Goal: Task Accomplishment & Management: Complete application form

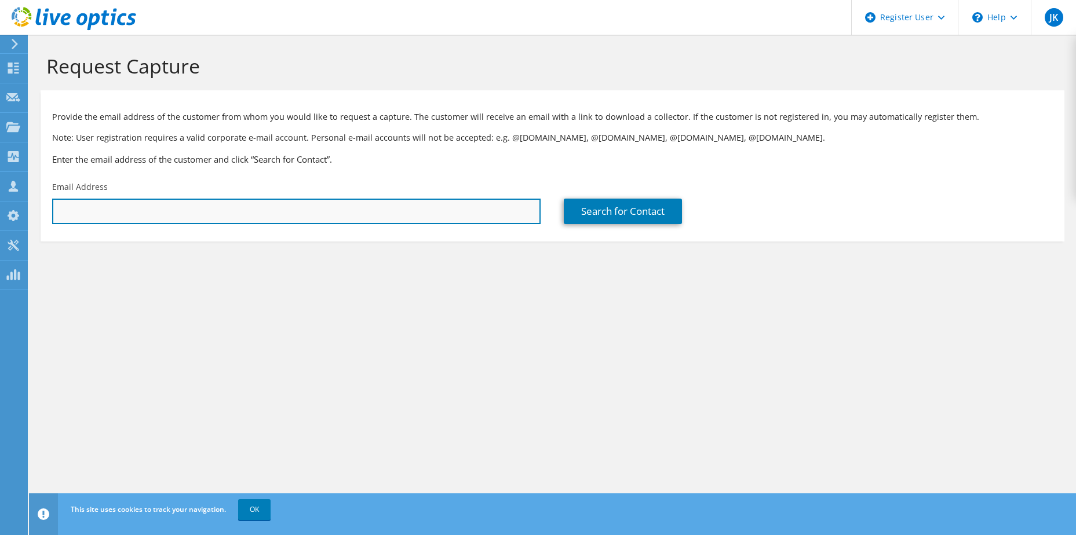
drag, startPoint x: 119, startPoint y: 213, endPoint x: 117, endPoint y: 220, distance: 7.2
click at [119, 213] on input "text" at bounding box center [296, 211] width 488 height 25
type input "l"
click at [112, 207] on input "ali noor" at bounding box center [296, 211] width 488 height 25
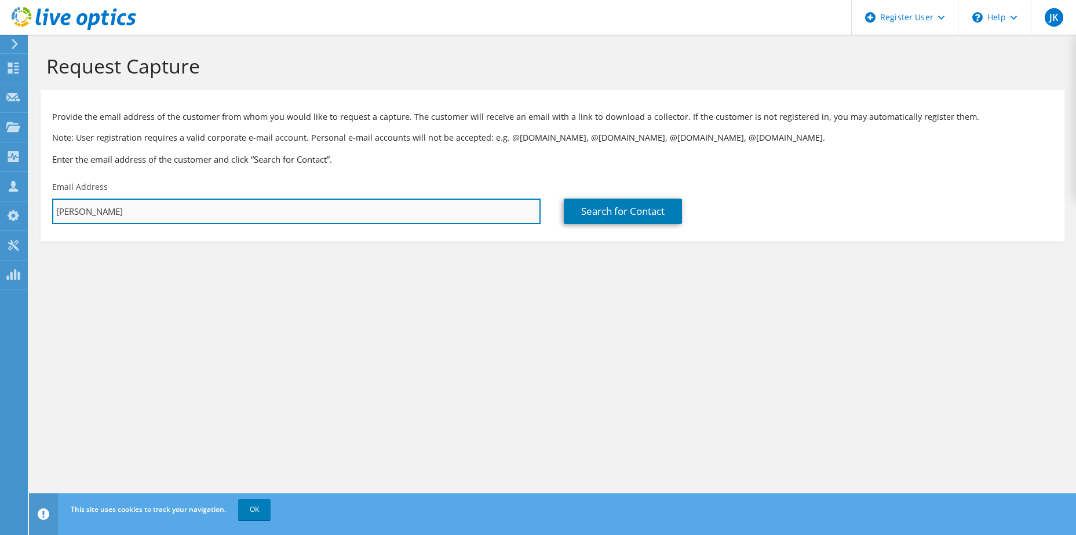
paste input "mnoori@mit.edu.au"
type input "mnoori@mit.edu.au"
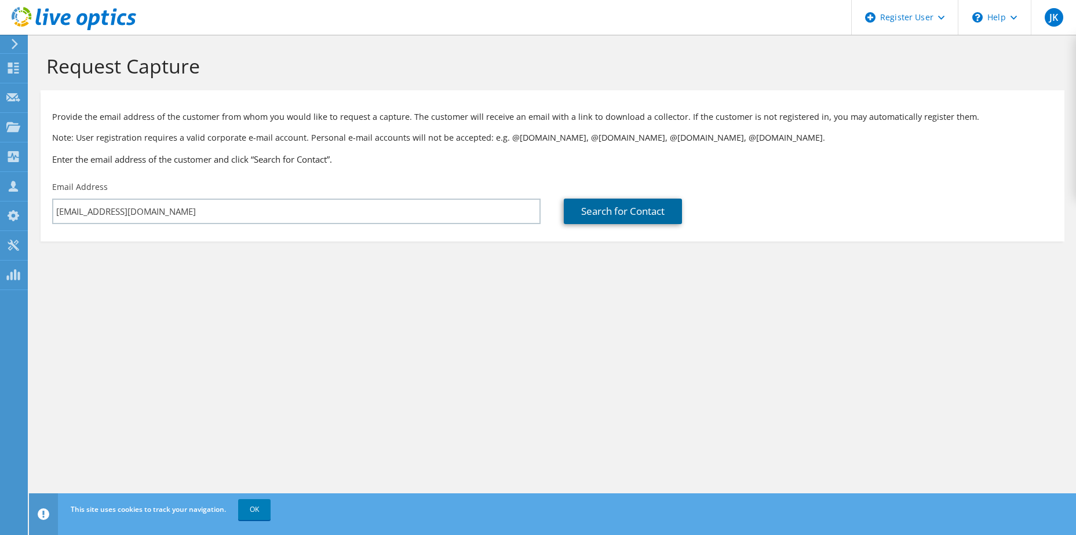
click at [601, 206] on link "Search for Contact" at bounding box center [623, 211] width 118 height 25
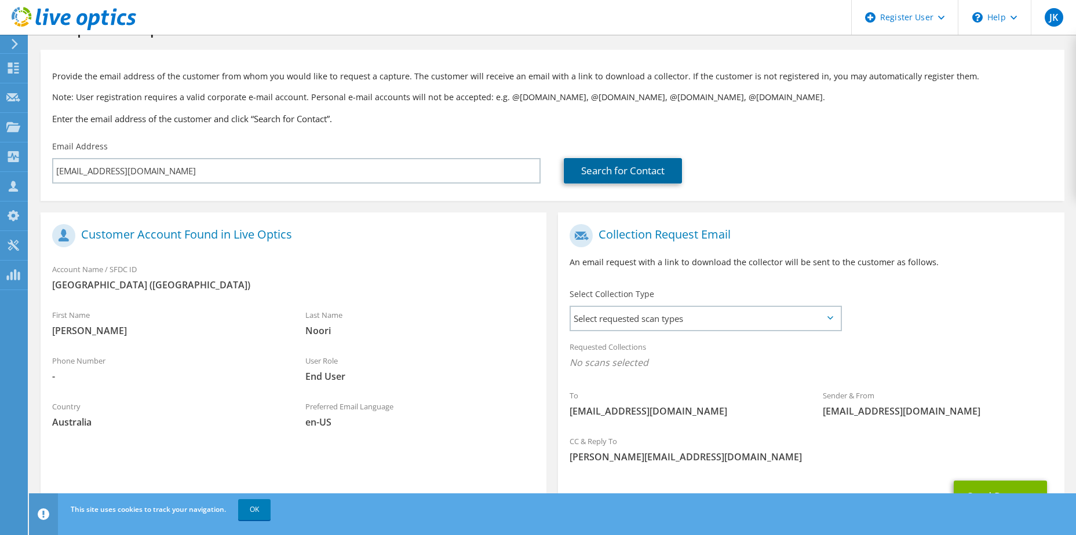
scroll to position [58, 0]
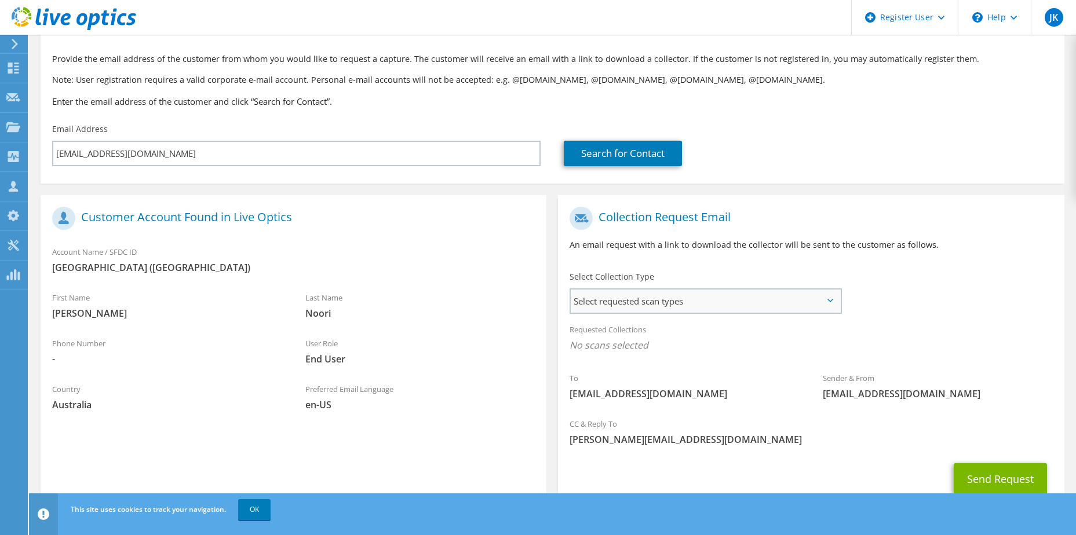
click at [673, 306] on span "Select requested scan types" at bounding box center [705, 301] width 269 height 23
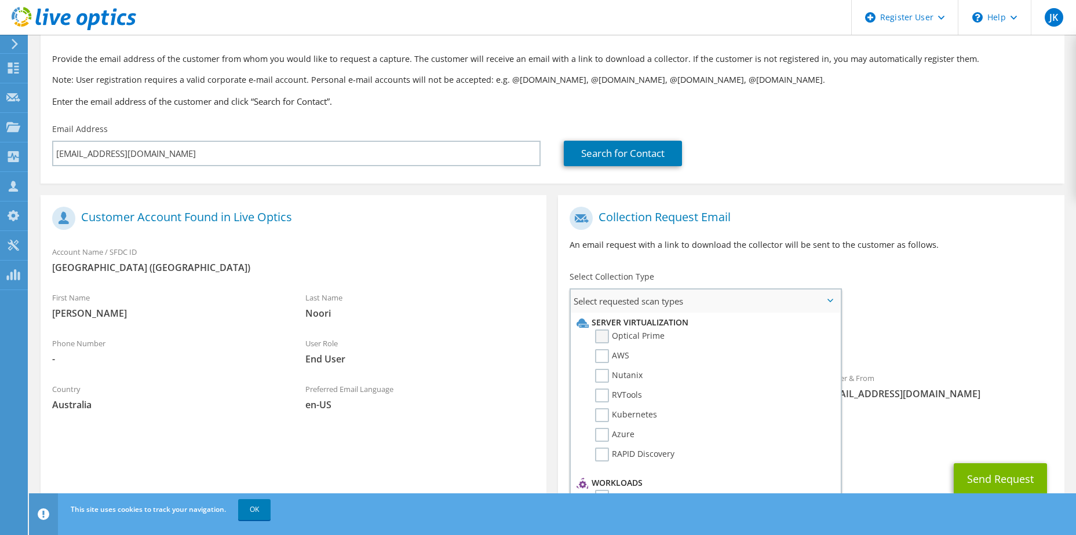
click at [603, 332] on label "Optical Prime" at bounding box center [630, 337] width 70 height 14
click at [0, 0] on input "Optical Prime" at bounding box center [0, 0] width 0 height 0
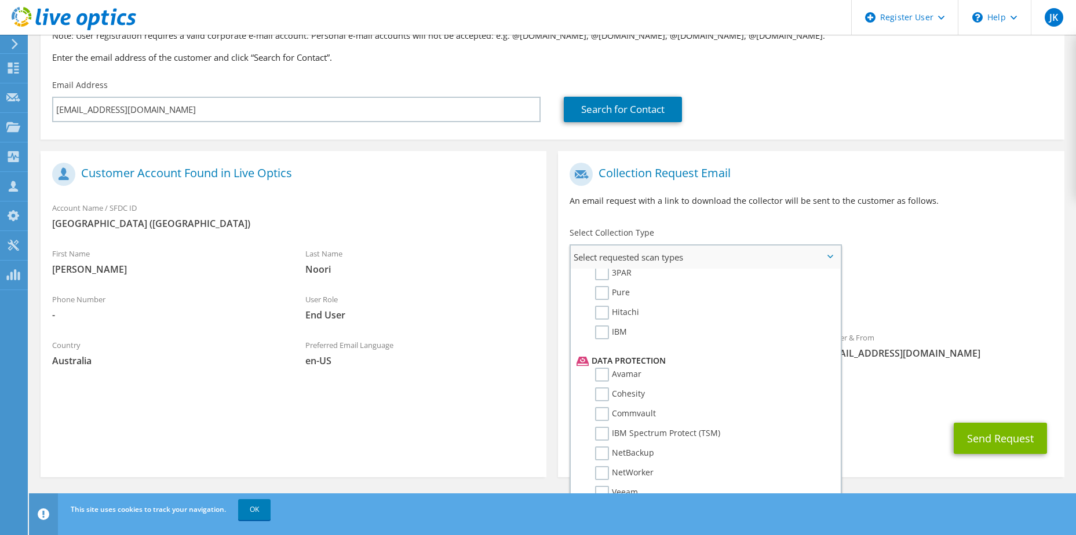
scroll to position [512, 0]
click at [958, 312] on span "Optical Prime" at bounding box center [811, 304] width 483 height 19
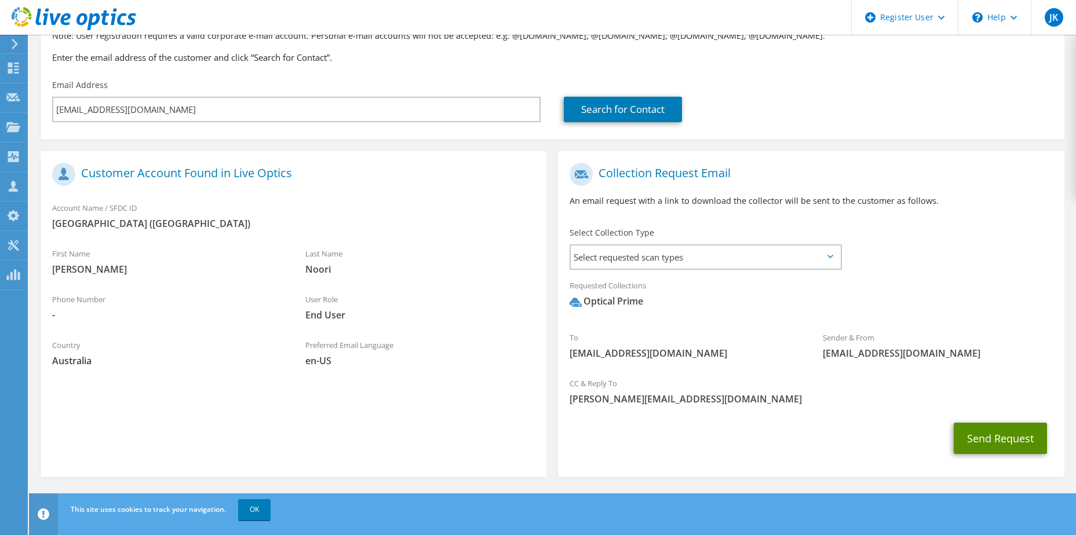
click at [1021, 448] on button "Send Request" at bounding box center [1000, 438] width 93 height 31
